Goal: Task Accomplishment & Management: Complete application form

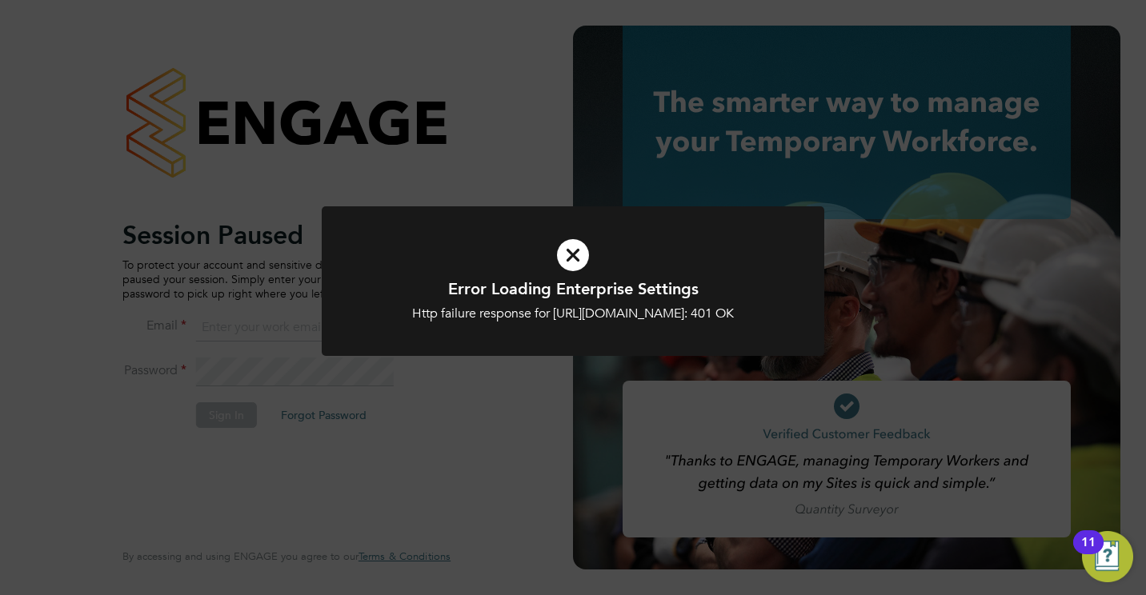
type input "jamesc@educationmattersgroup.co.uk"
click at [489, 375] on div "Error Loading Enterprise Settings Http failure response for https://educationma…" at bounding box center [573, 290] width 502 height 169
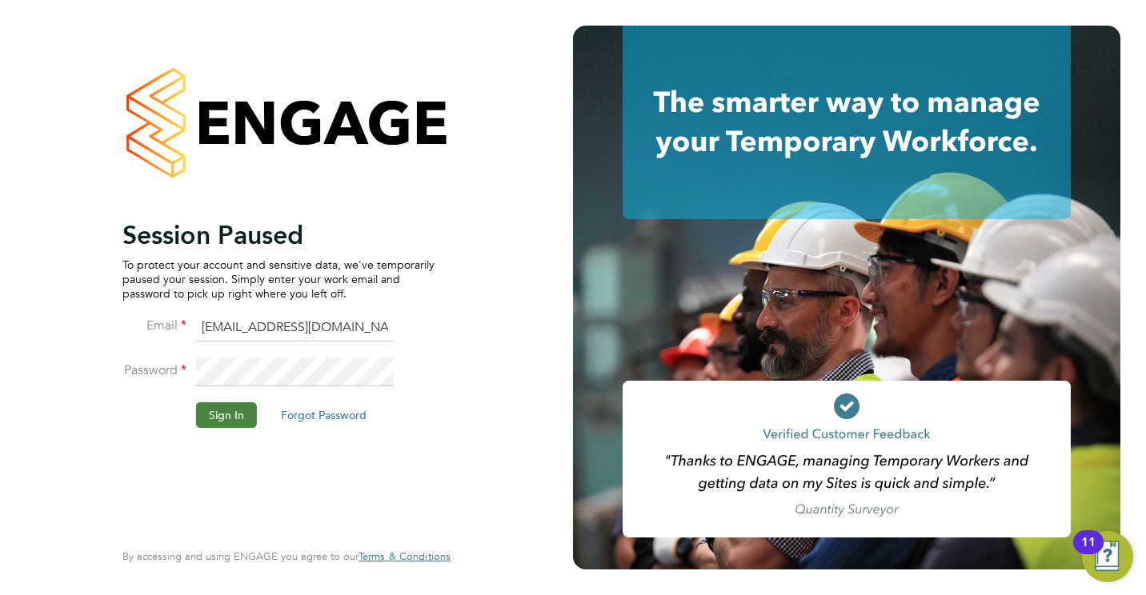
click at [222, 421] on button "Sign In" at bounding box center [226, 415] width 61 height 26
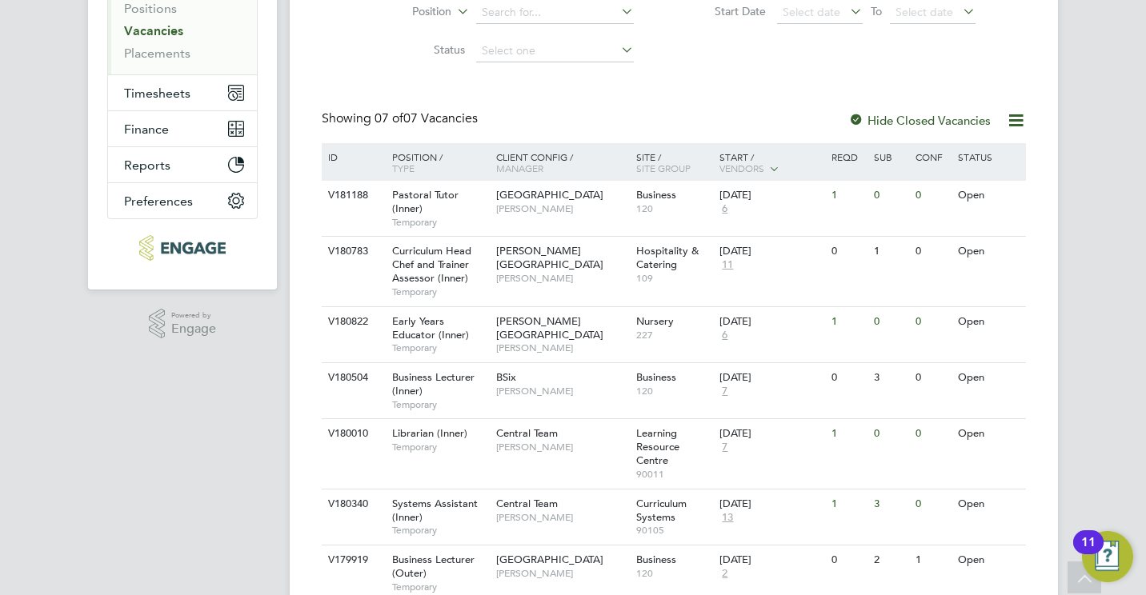
scroll to position [206, 0]
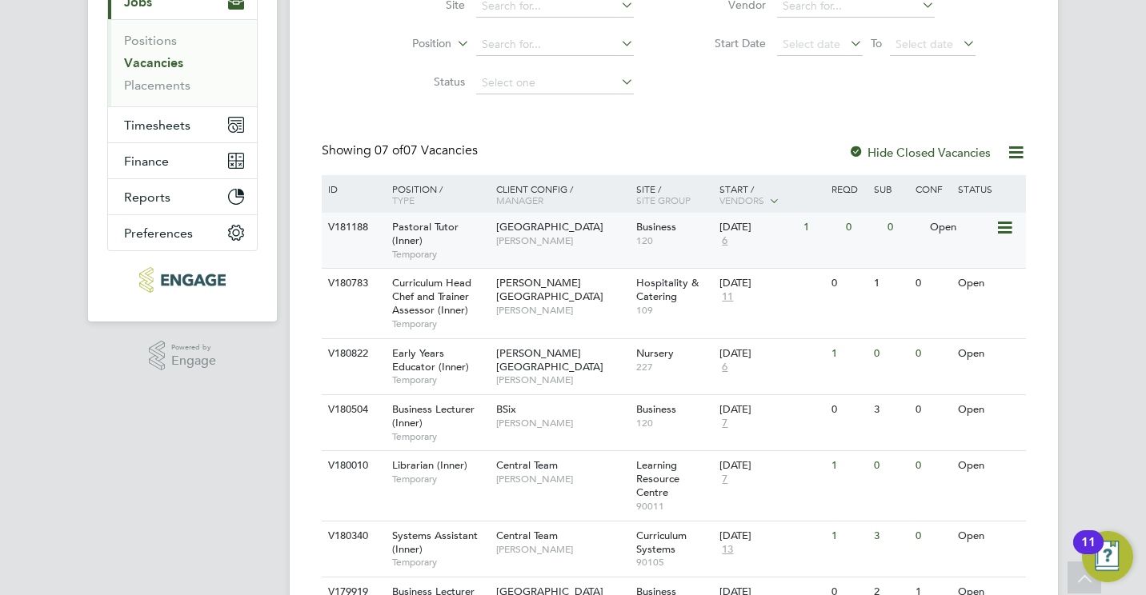
click at [533, 221] on span "[GEOGRAPHIC_DATA]" at bounding box center [549, 227] width 107 height 14
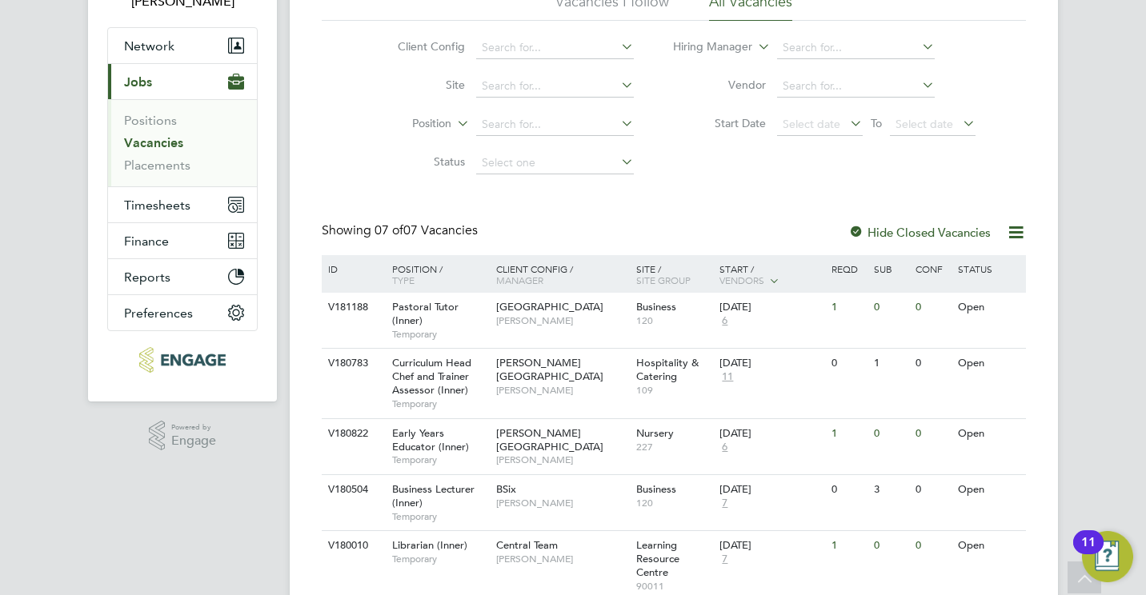
scroll to position [94, 0]
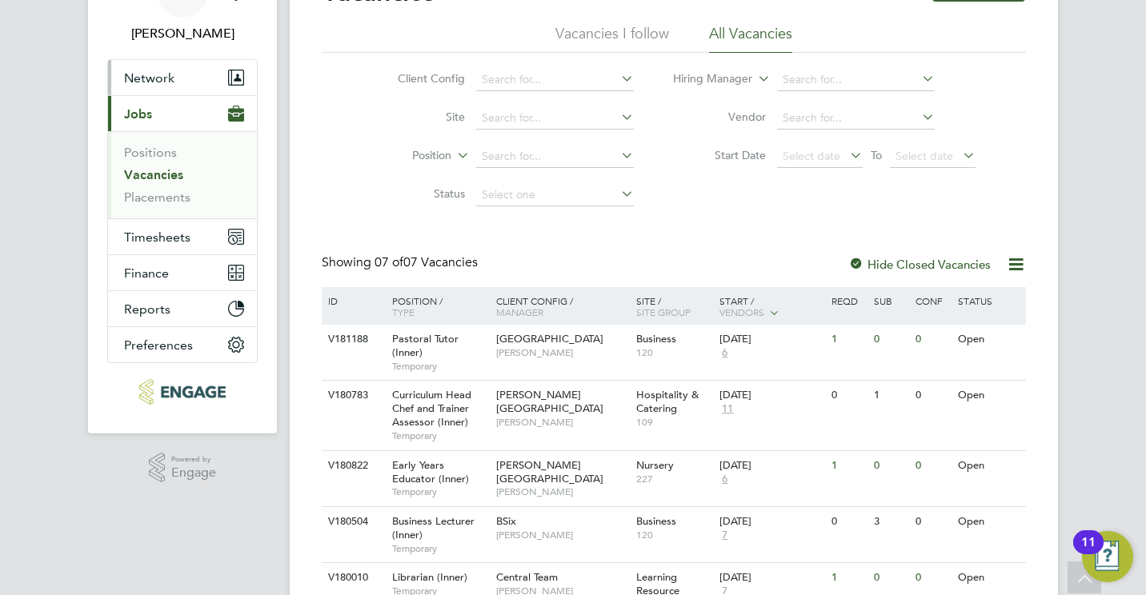
click at [133, 78] on span "Network" at bounding box center [149, 77] width 50 height 15
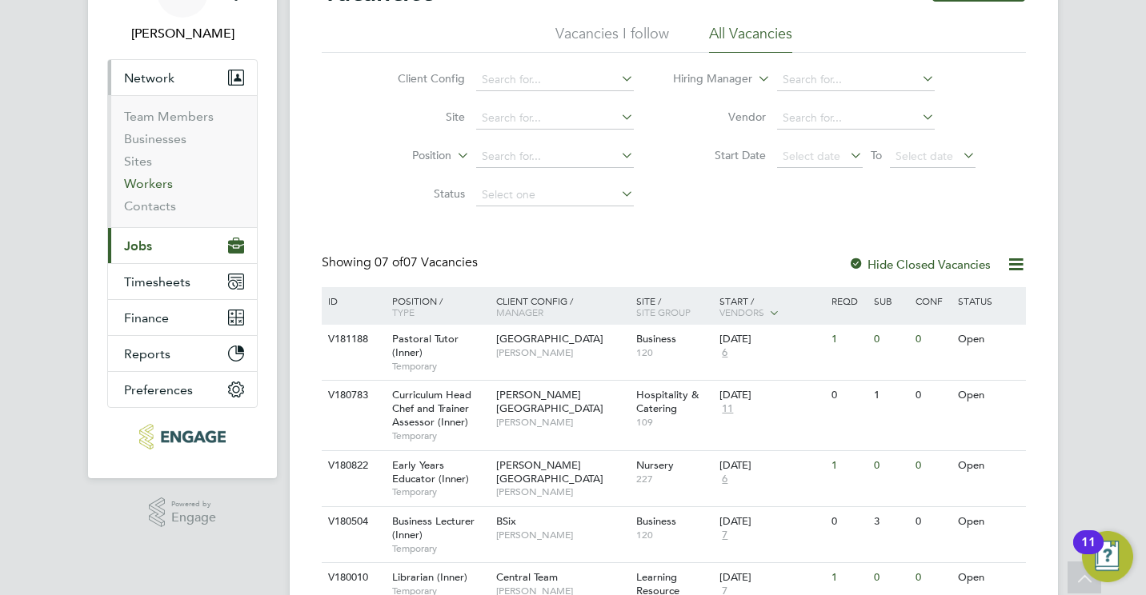
click at [140, 186] on link "Workers" at bounding box center [148, 183] width 49 height 15
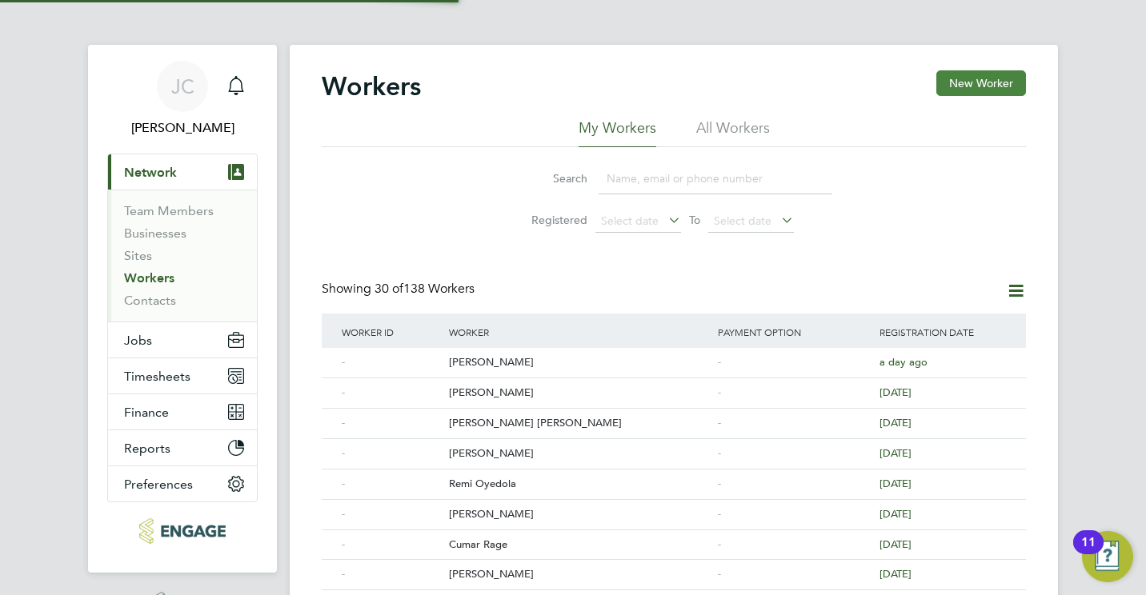
click at [986, 91] on button "New Worker" at bounding box center [981, 83] width 90 height 26
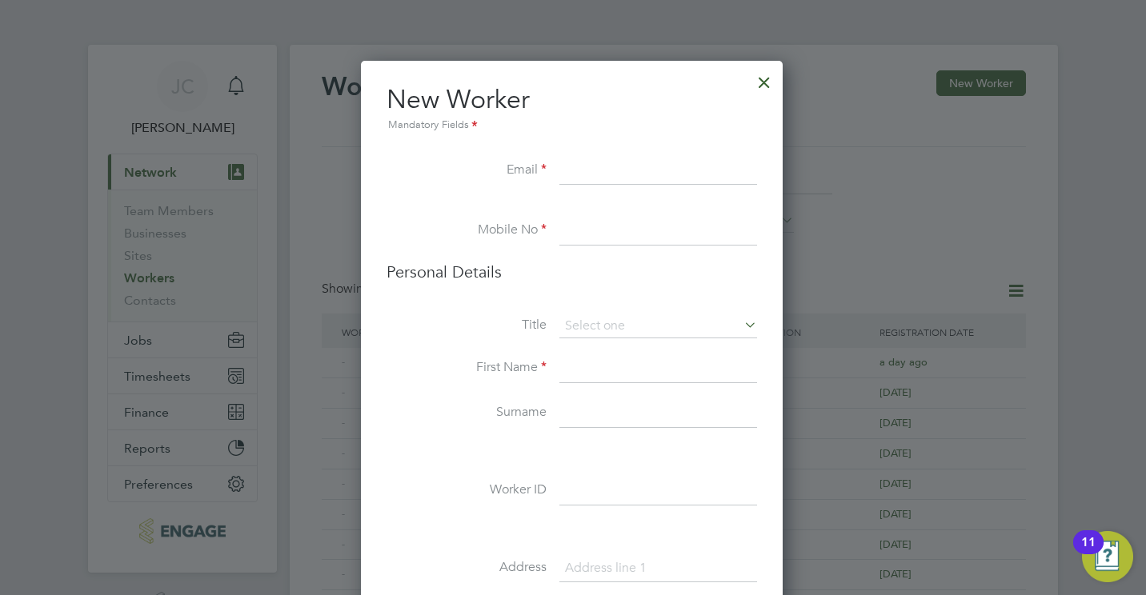
scroll to position [1351, 424]
click at [659, 170] on input at bounding box center [658, 171] width 198 height 29
paste input "bintj.ameenah@gmail.com"
type input "bintj.ameenah@gmail.com"
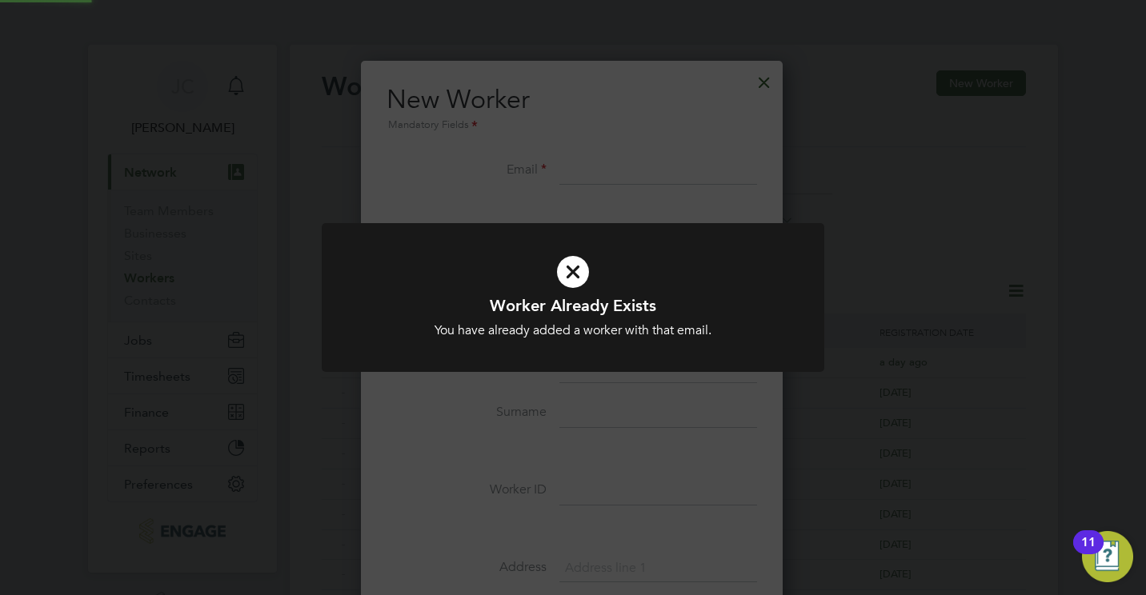
click at [763, 90] on div "Worker Already Exists You have already added a worker with that email. Cancel O…" at bounding box center [573, 297] width 1146 height 595
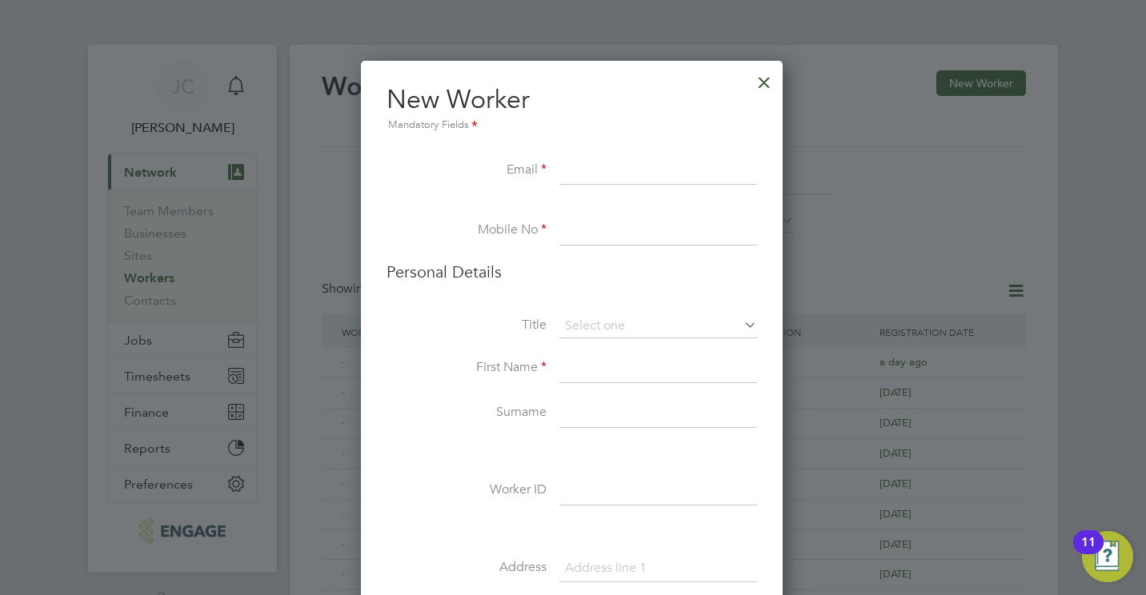
click at [768, 80] on div at bounding box center [764, 78] width 29 height 29
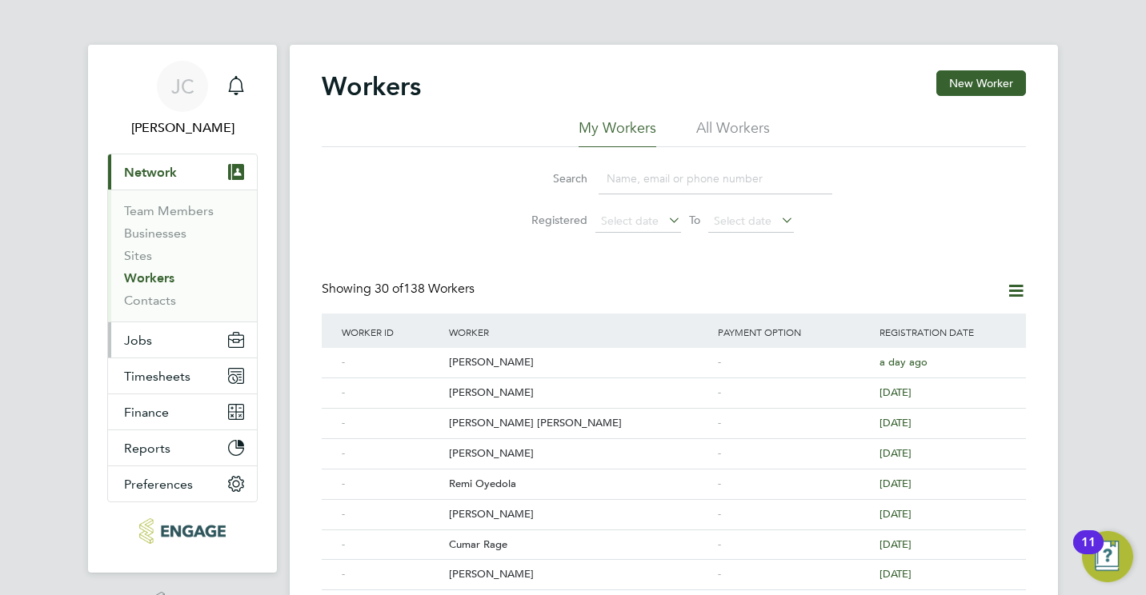
click at [162, 342] on button "Jobs" at bounding box center [182, 339] width 149 height 35
click at [643, 180] on input at bounding box center [715, 178] width 234 height 31
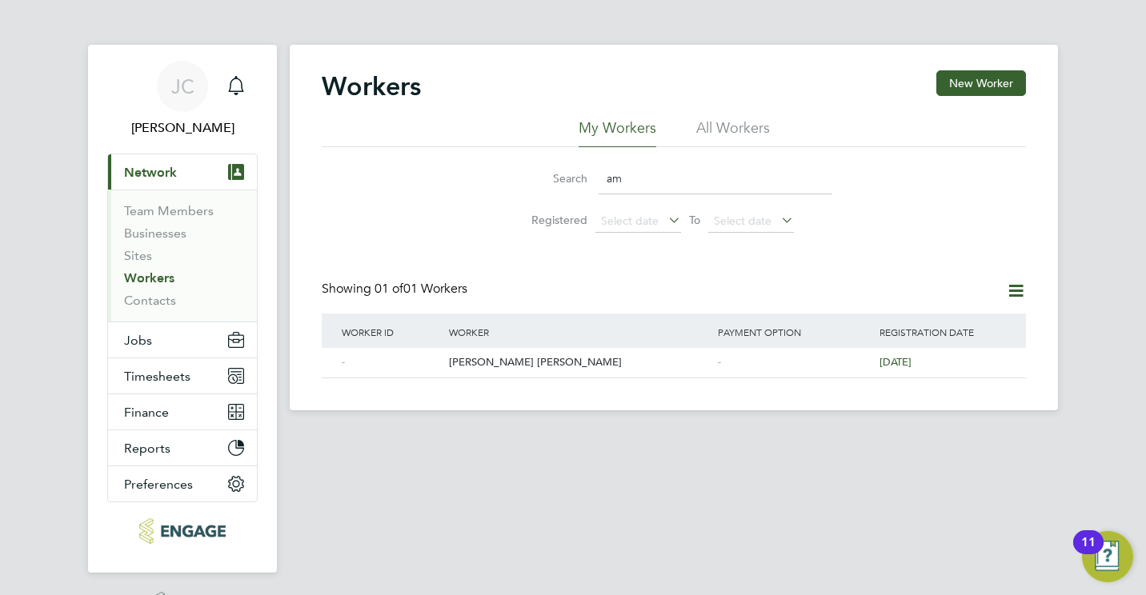
type input "a"
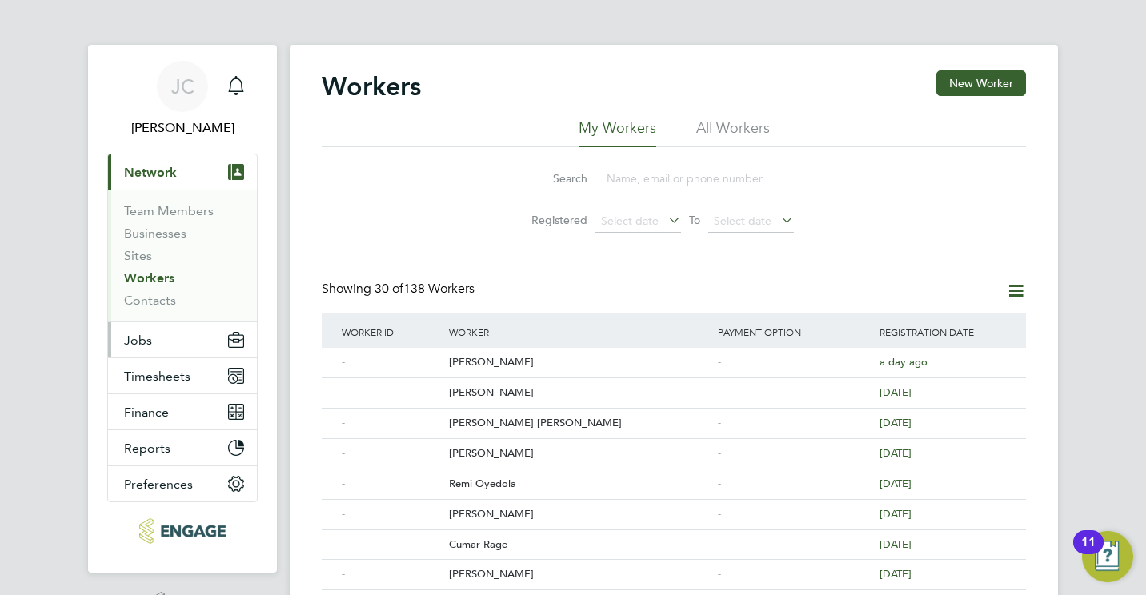
click at [146, 341] on span "Jobs" at bounding box center [138, 340] width 28 height 15
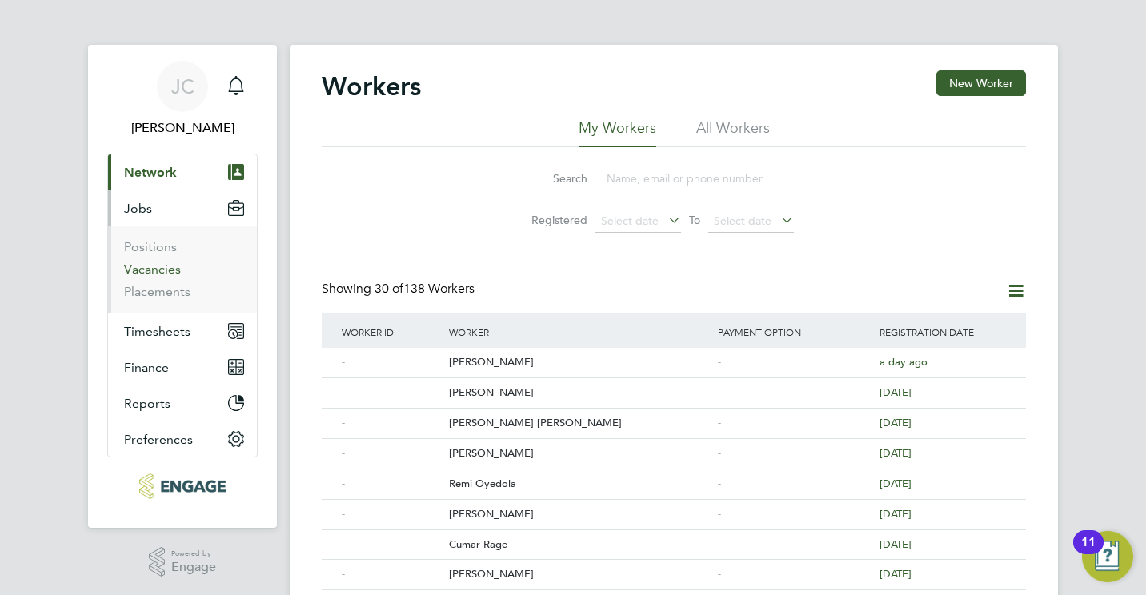
click at [148, 266] on link "Vacancies" at bounding box center [152, 269] width 57 height 15
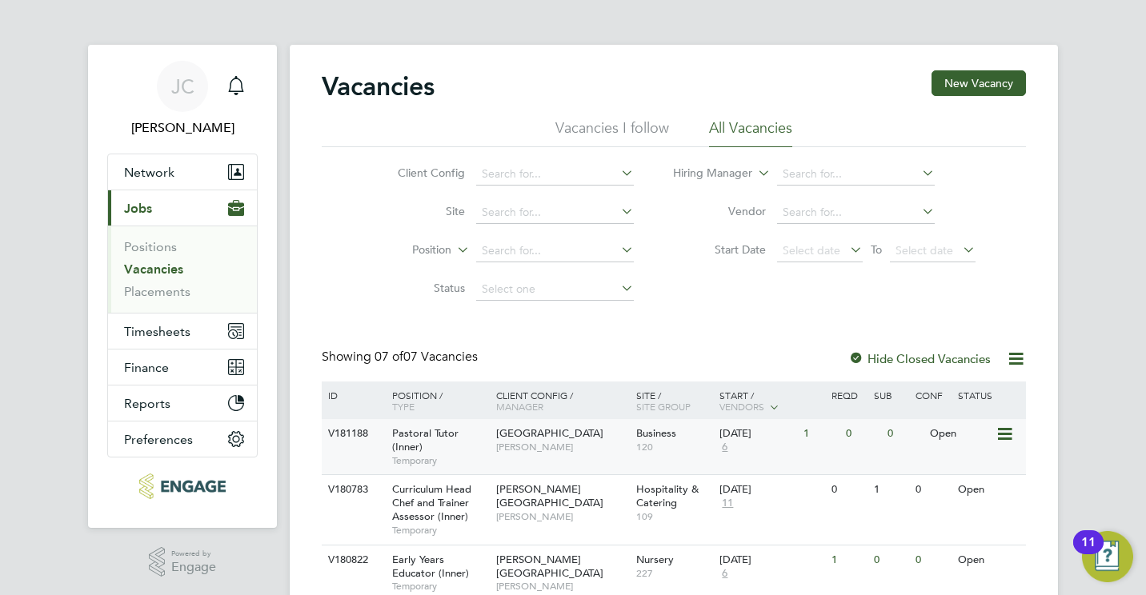
click at [532, 431] on span "Tower Hamlets Campus" at bounding box center [549, 433] width 107 height 14
click at [443, 448] on div "Pastoral Tutor (Inner) Temporary" at bounding box center [436, 446] width 112 height 55
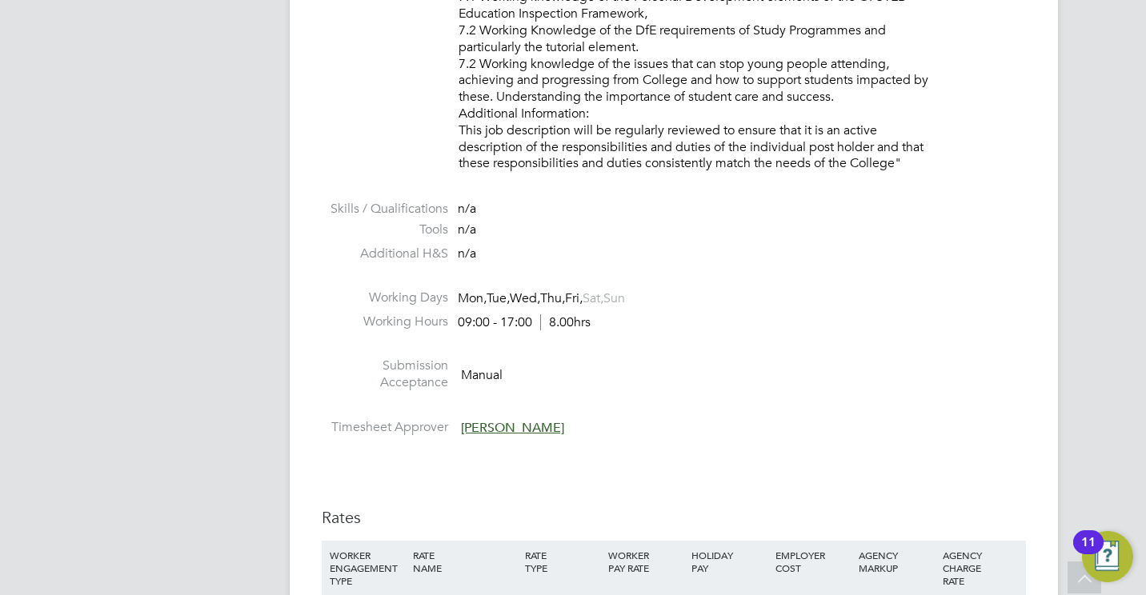
scroll to position [2517, 0]
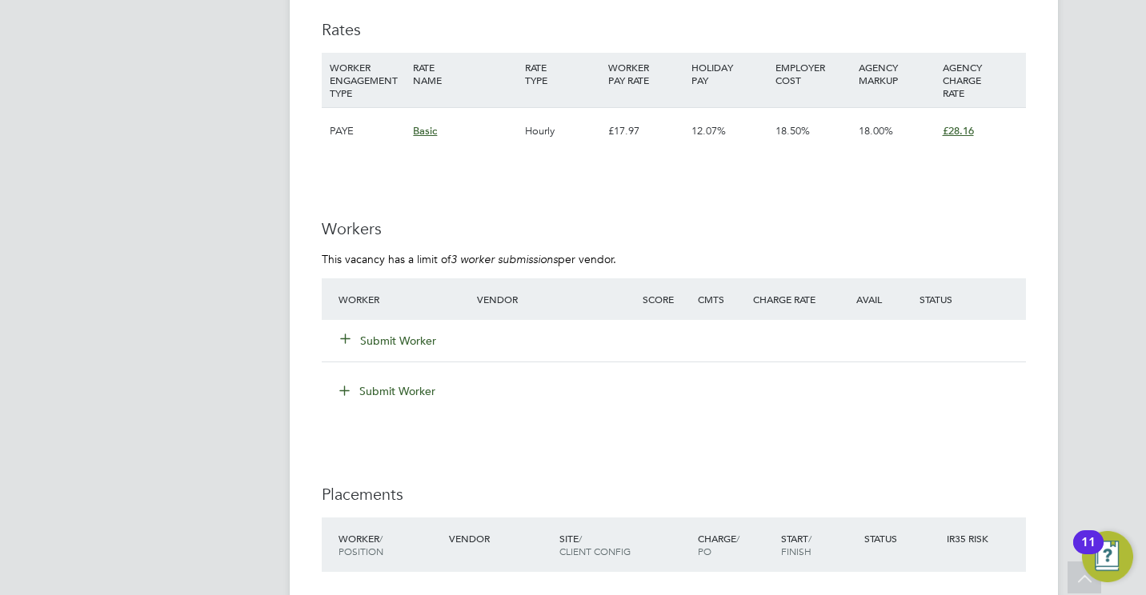
scroll to position [2944, 0]
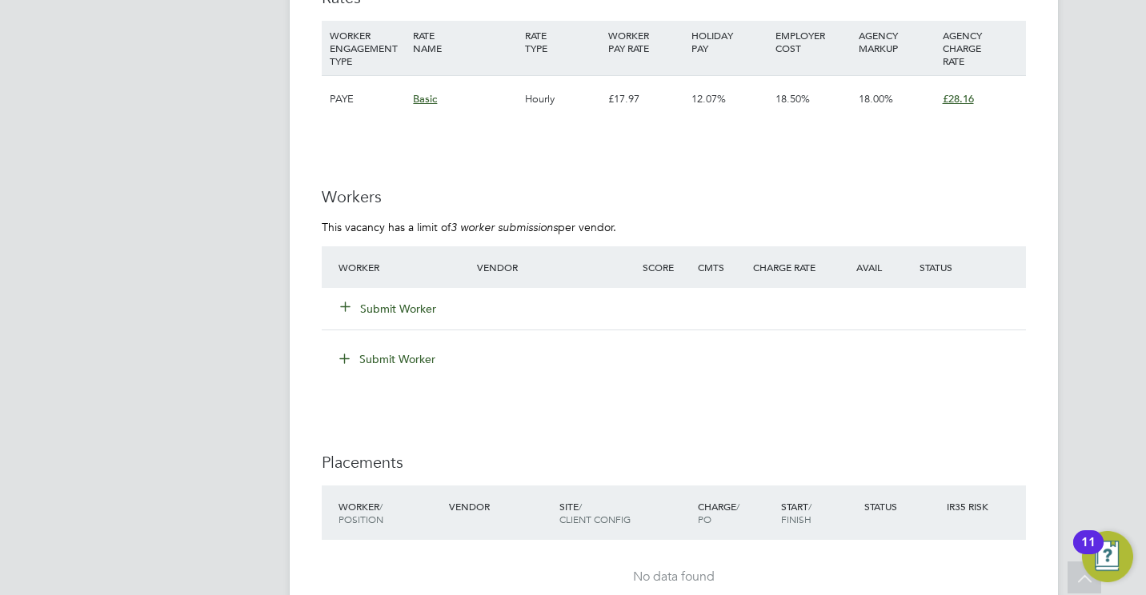
click at [384, 307] on button "Submit Worker" at bounding box center [389, 309] width 96 height 16
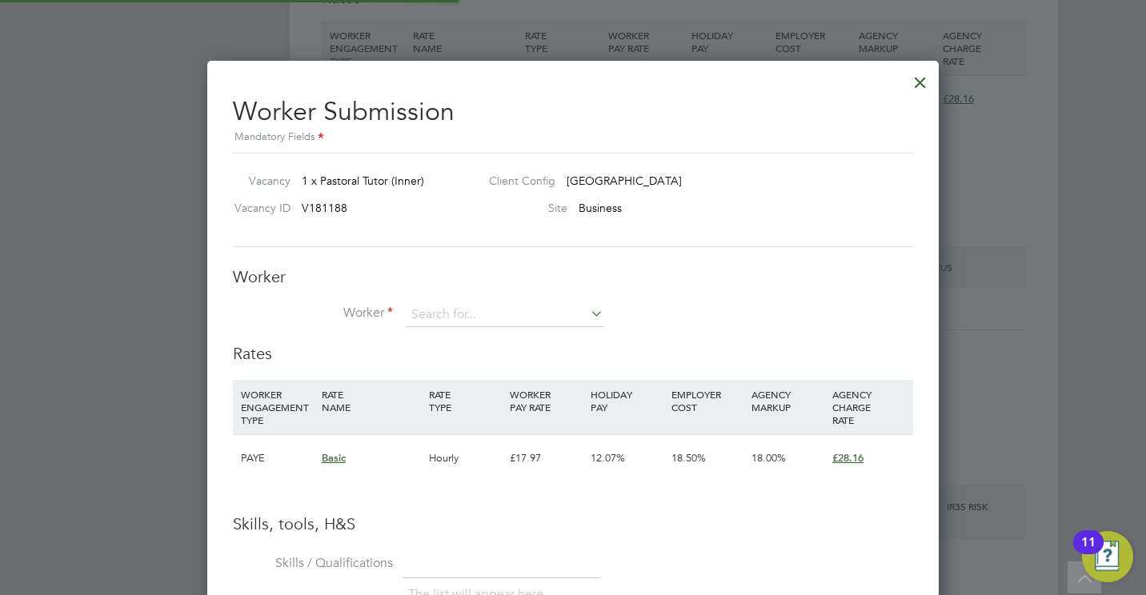
scroll to position [1010, 732]
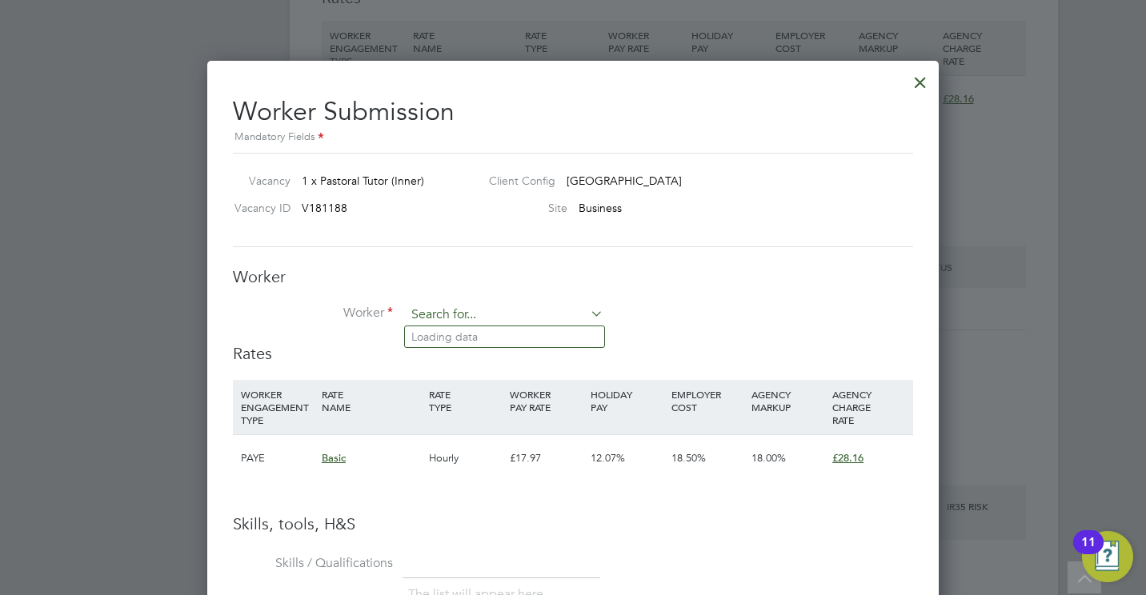
click at [558, 304] on input at bounding box center [505, 315] width 198 height 24
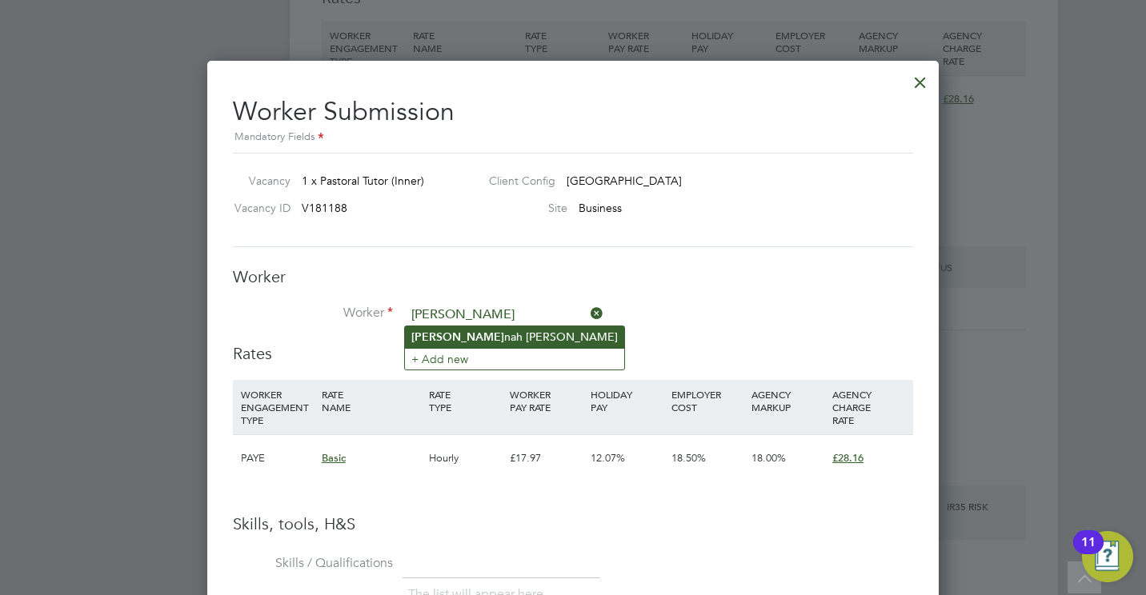
click at [526, 329] on li "Amee nah Bint Jamal" at bounding box center [514, 337] width 219 height 22
type input "Ameenah Bint Jamal"
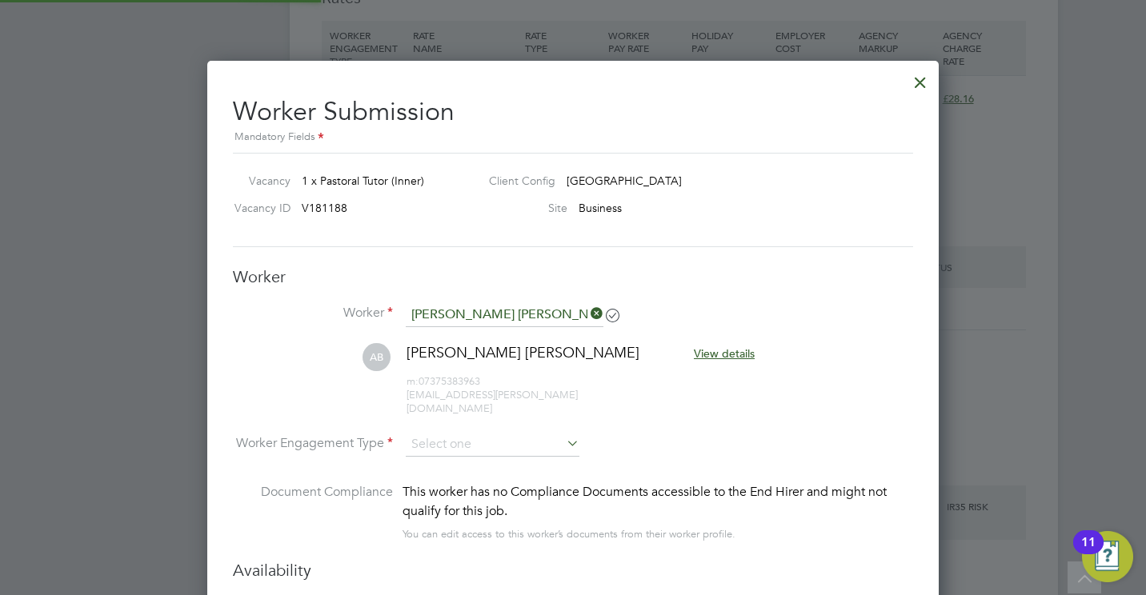
scroll to position [1364, 732]
click at [528, 433] on input at bounding box center [493, 445] width 174 height 24
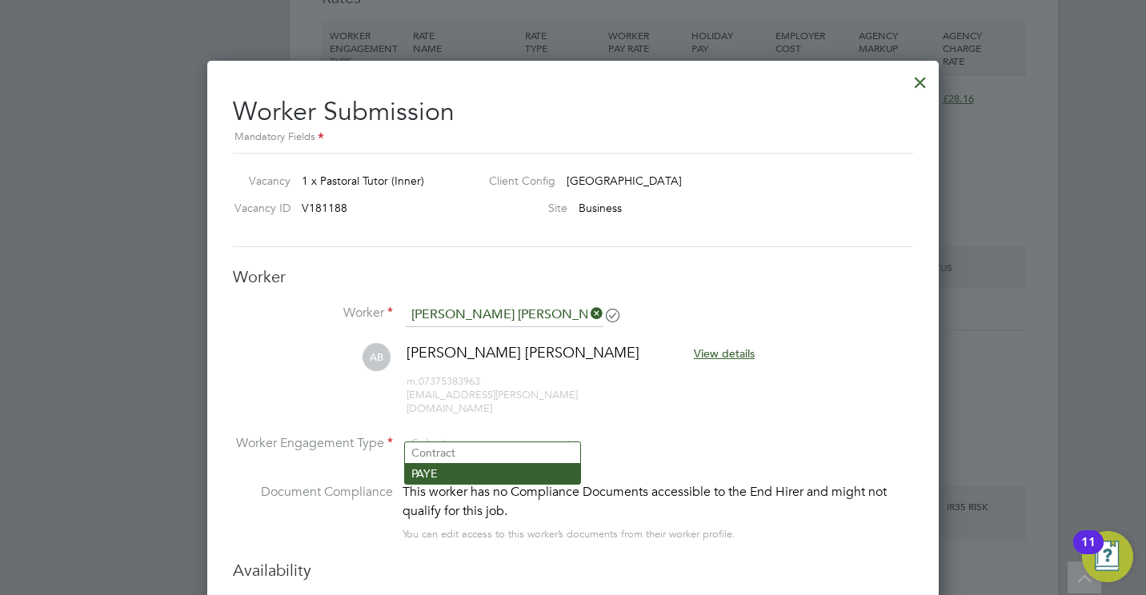
click at [503, 476] on li "PAYE" at bounding box center [492, 473] width 175 height 21
type input "PAYE"
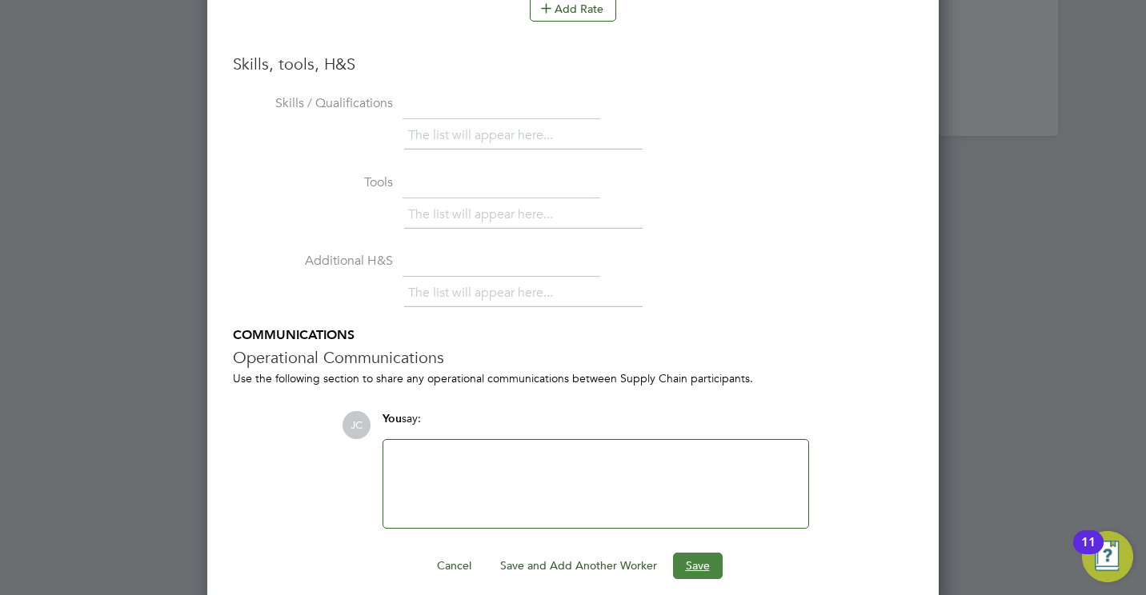
click at [696, 553] on button "Save" at bounding box center [698, 566] width 50 height 26
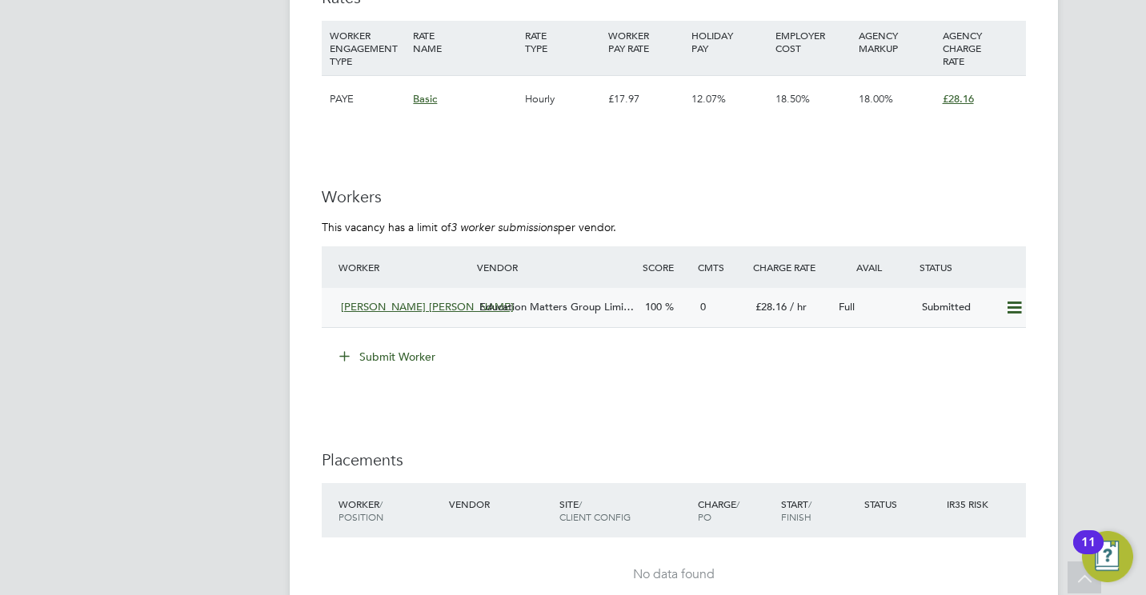
click at [582, 307] on span "Education Matters Group Limi…" at bounding box center [556, 307] width 154 height 14
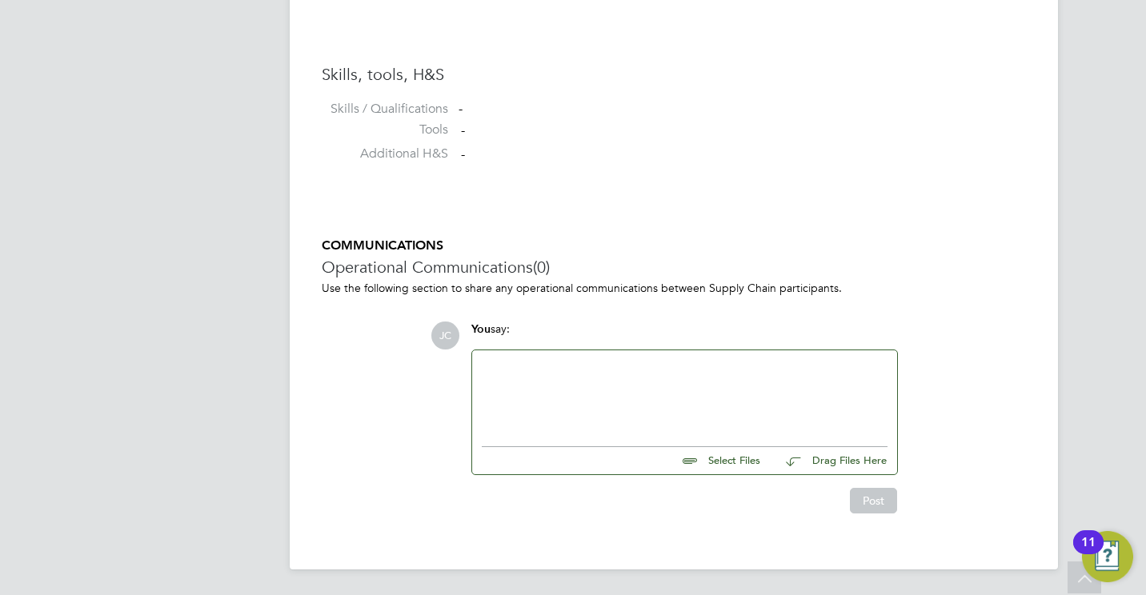
click at [615, 394] on div at bounding box center [685, 394] width 406 height 69
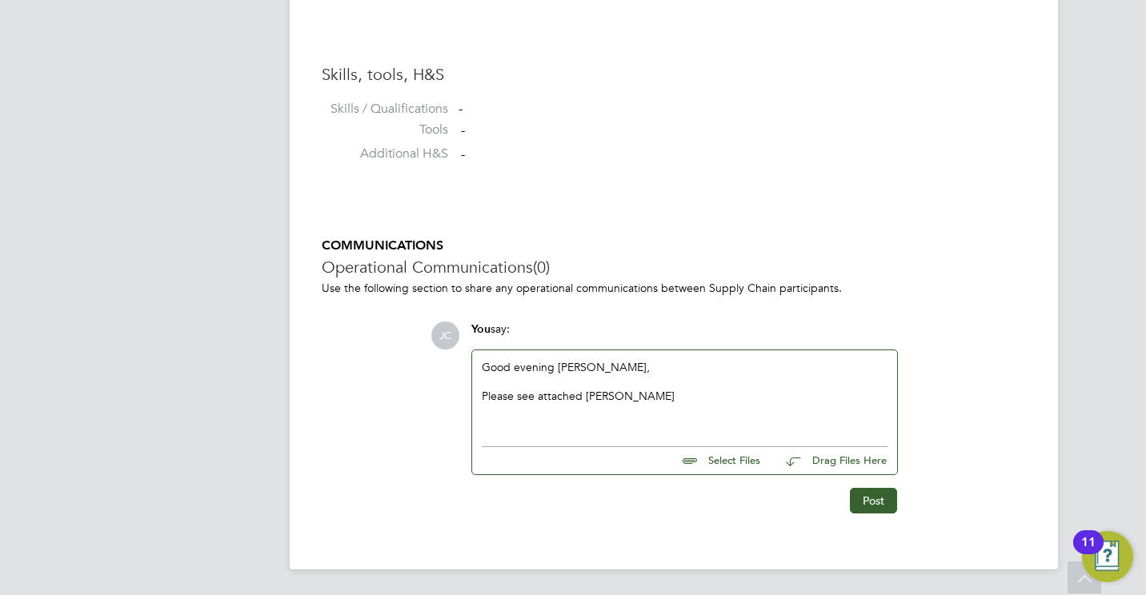
click at [631, 390] on div "Please see attached Ameenah" at bounding box center [685, 396] width 406 height 14
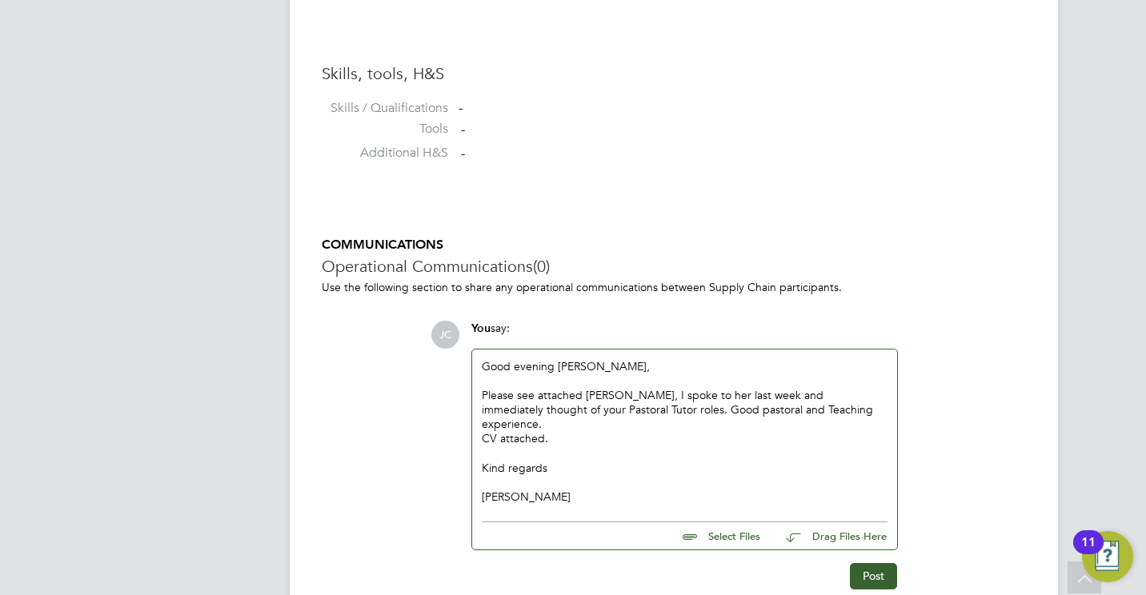
click at [731, 522] on input "file" at bounding box center [767, 533] width 240 height 22
type input "C:\fakepath\Ameenah - Pastoral Tutor.docx"
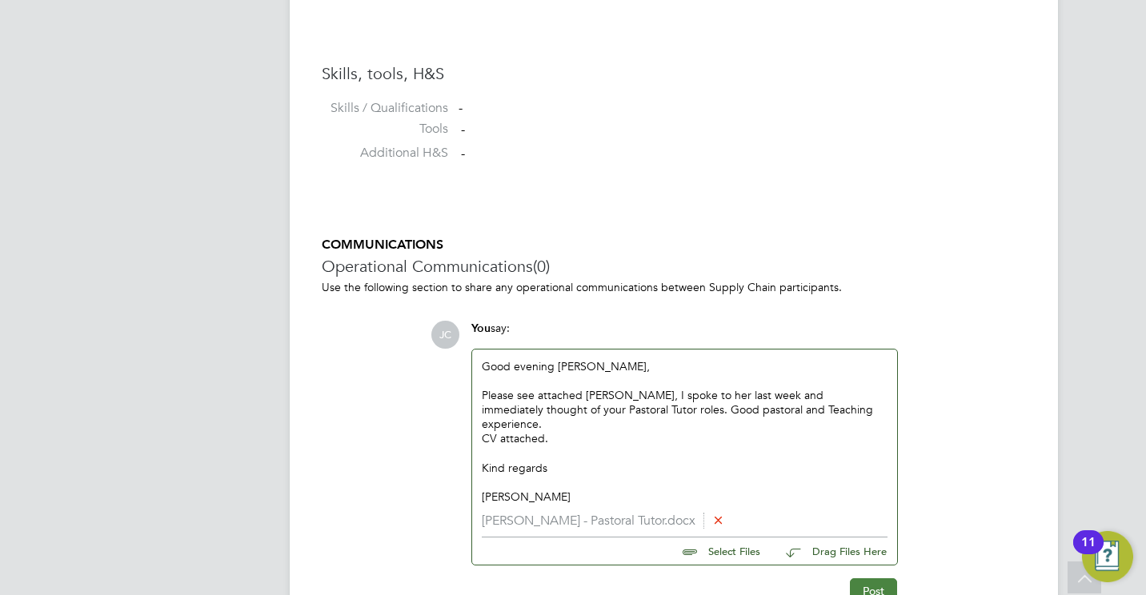
click at [880, 578] on button "Post" at bounding box center [873, 591] width 47 height 26
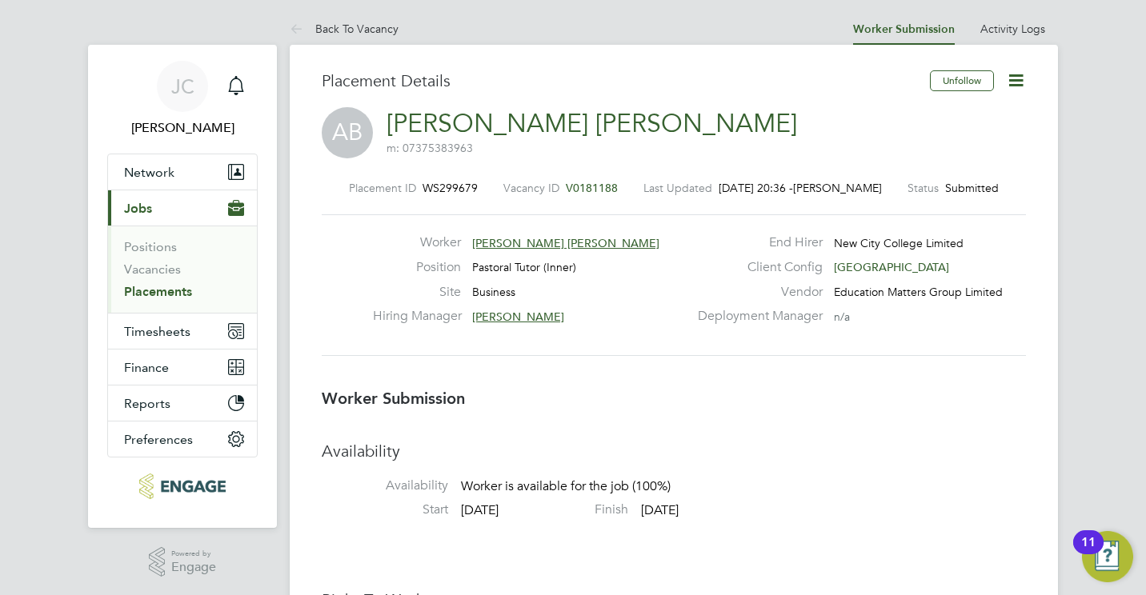
scroll to position [32, 0]
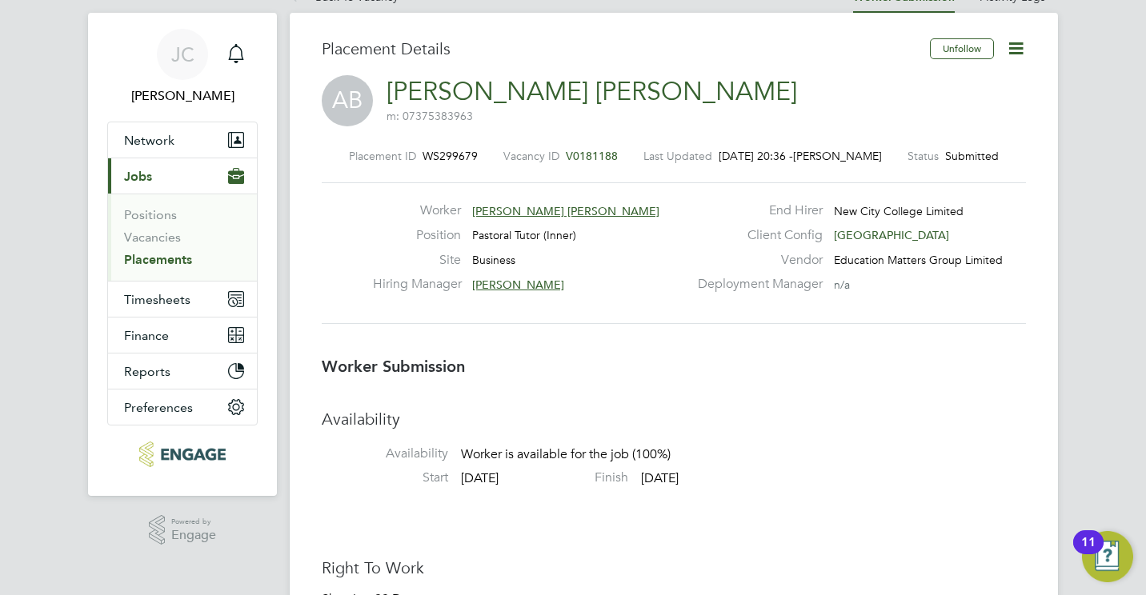
click at [162, 246] on li "Vacancies" at bounding box center [184, 241] width 120 height 22
click at [158, 237] on link "Vacancies" at bounding box center [152, 237] width 57 height 15
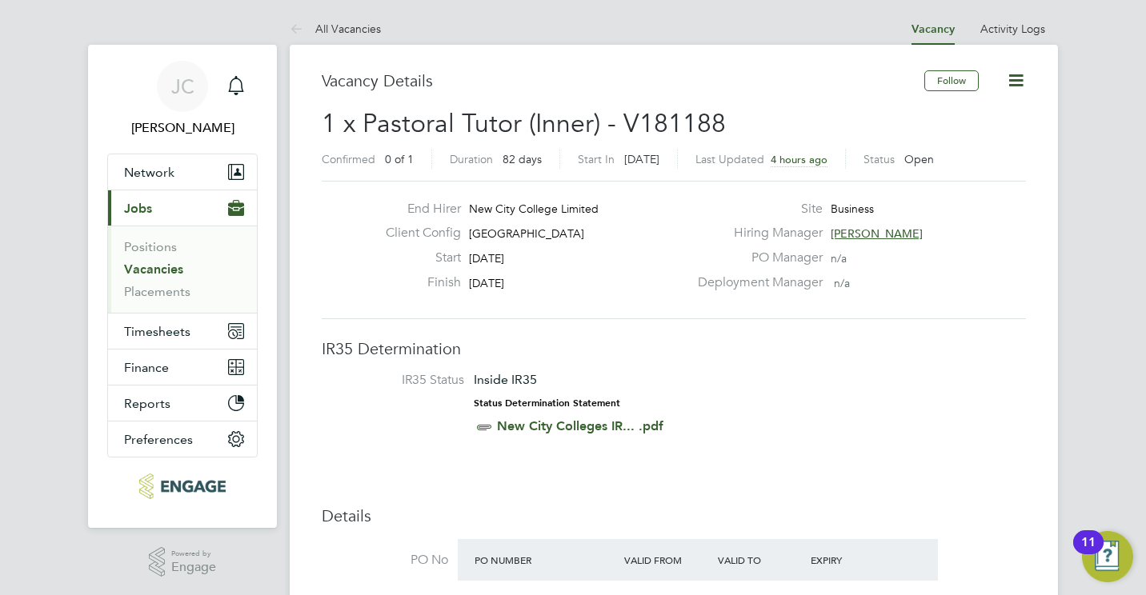
click at [137, 267] on link "Vacancies" at bounding box center [153, 269] width 59 height 15
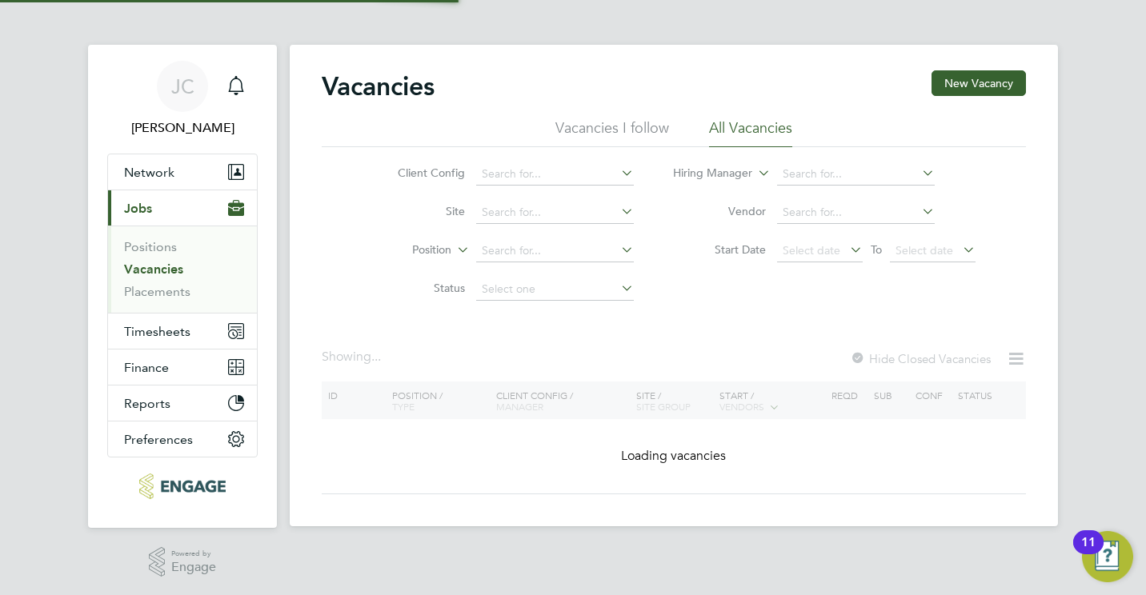
click at [137, 267] on link "Vacancies" at bounding box center [153, 269] width 59 height 15
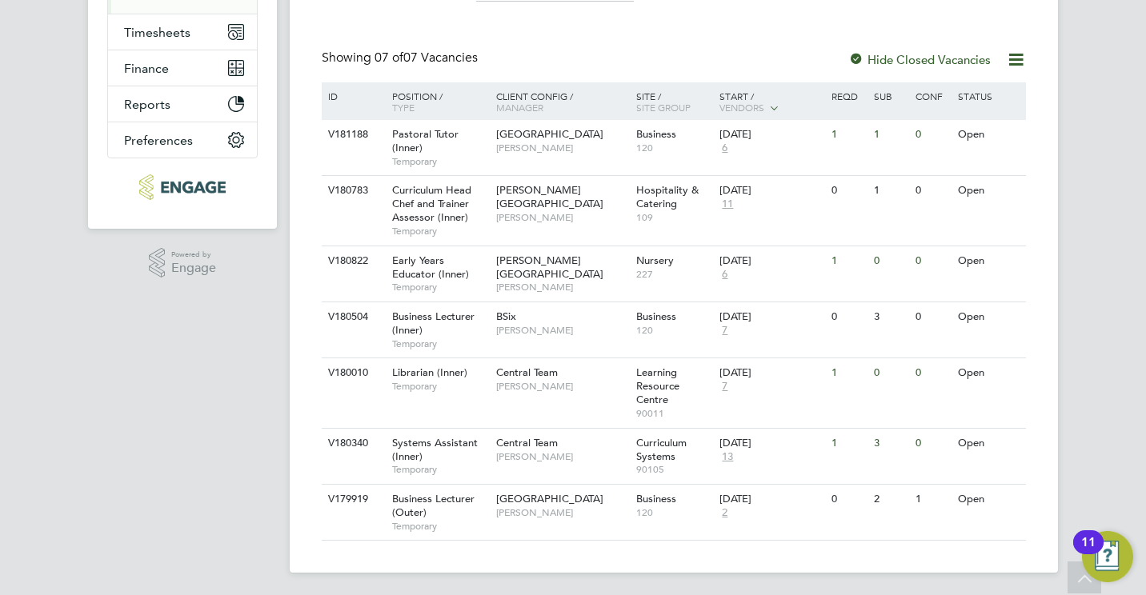
scroll to position [302, 0]
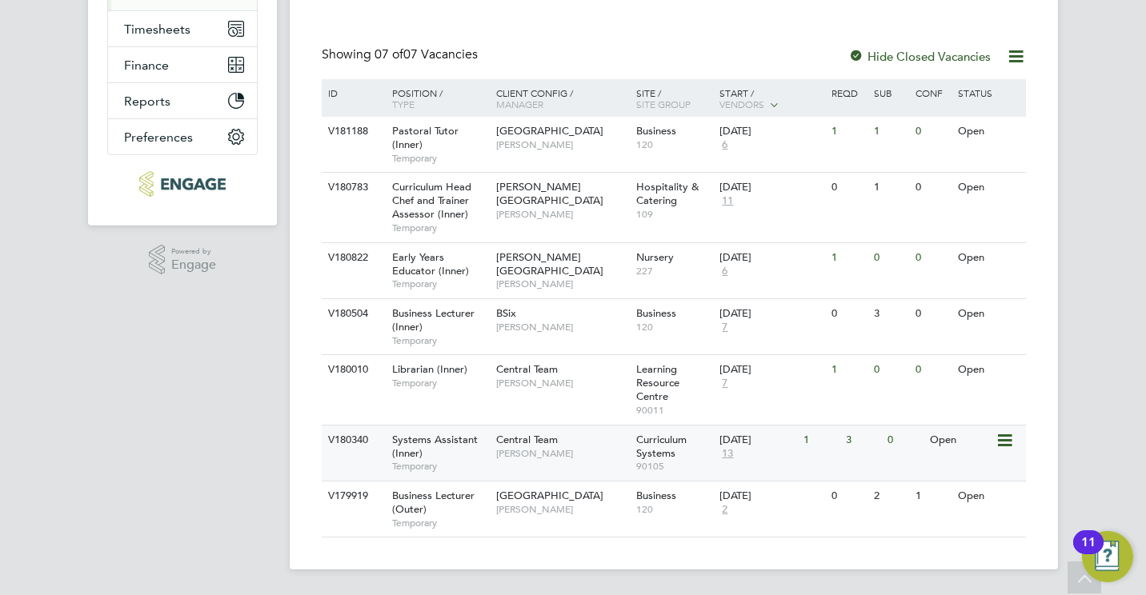
click at [535, 447] on span "[PERSON_NAME]" at bounding box center [562, 453] width 132 height 13
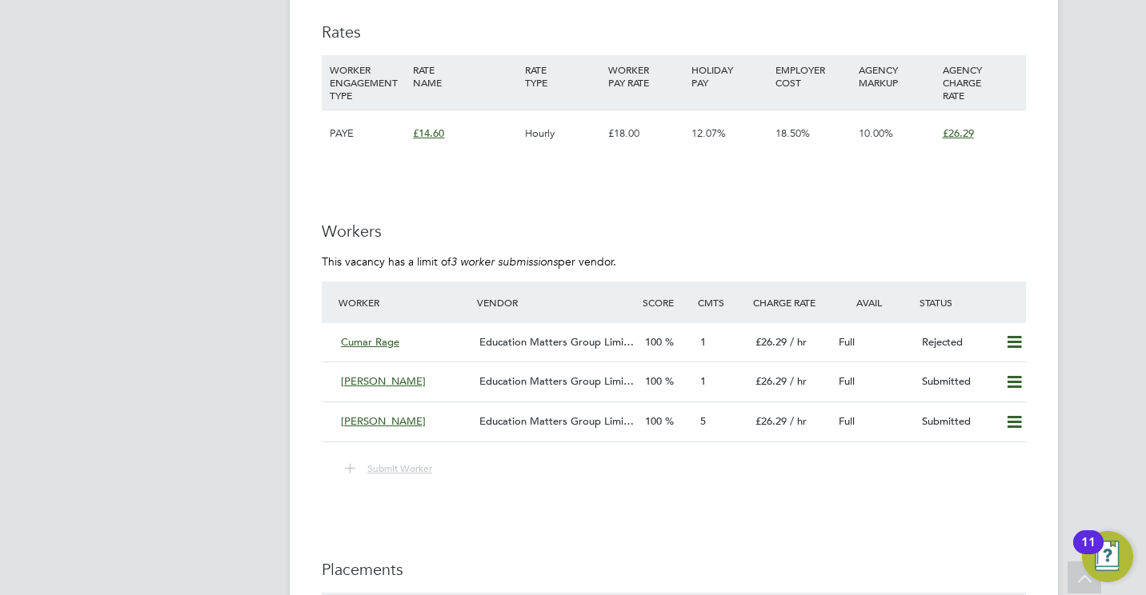
scroll to position [2336, 0]
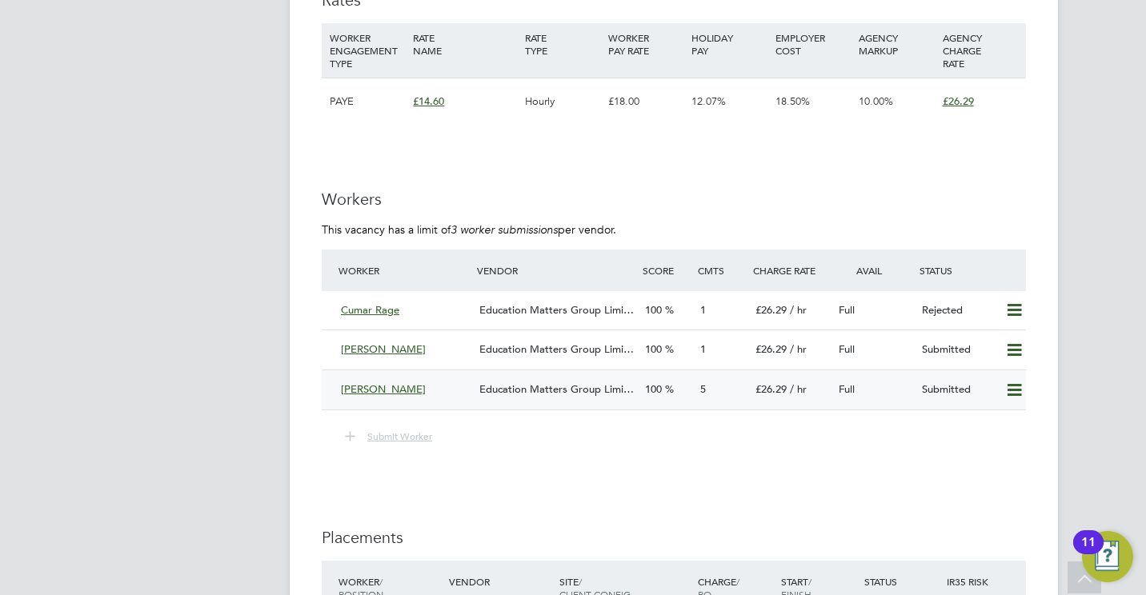
click at [520, 394] on span "Education Matters Group Limi…" at bounding box center [556, 389] width 154 height 14
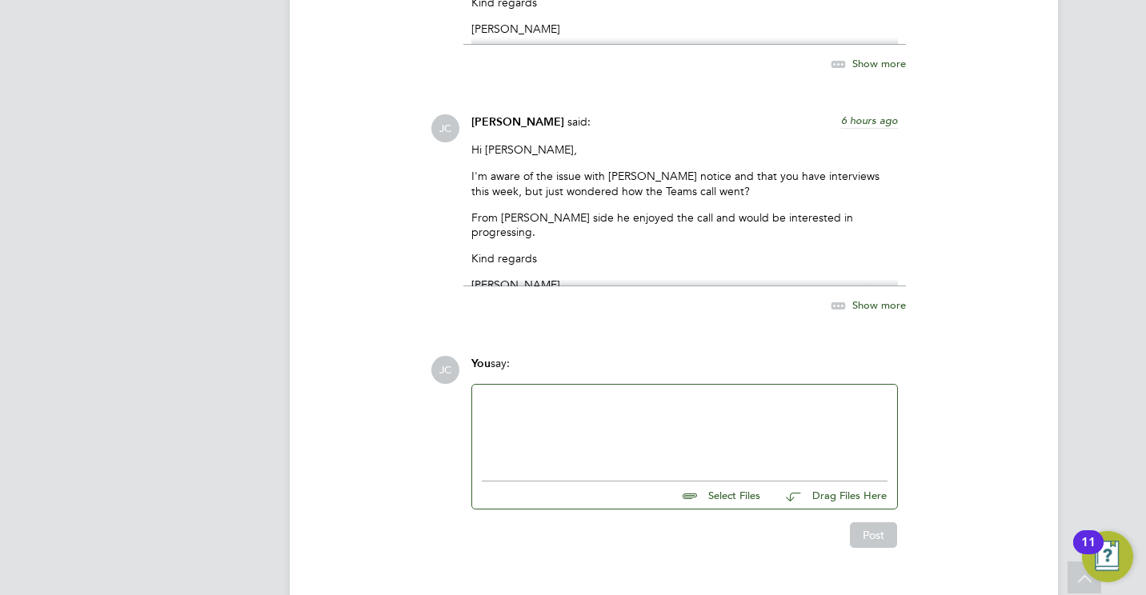
scroll to position [2320, 0]
